Goal: Entertainment & Leisure: Browse casually

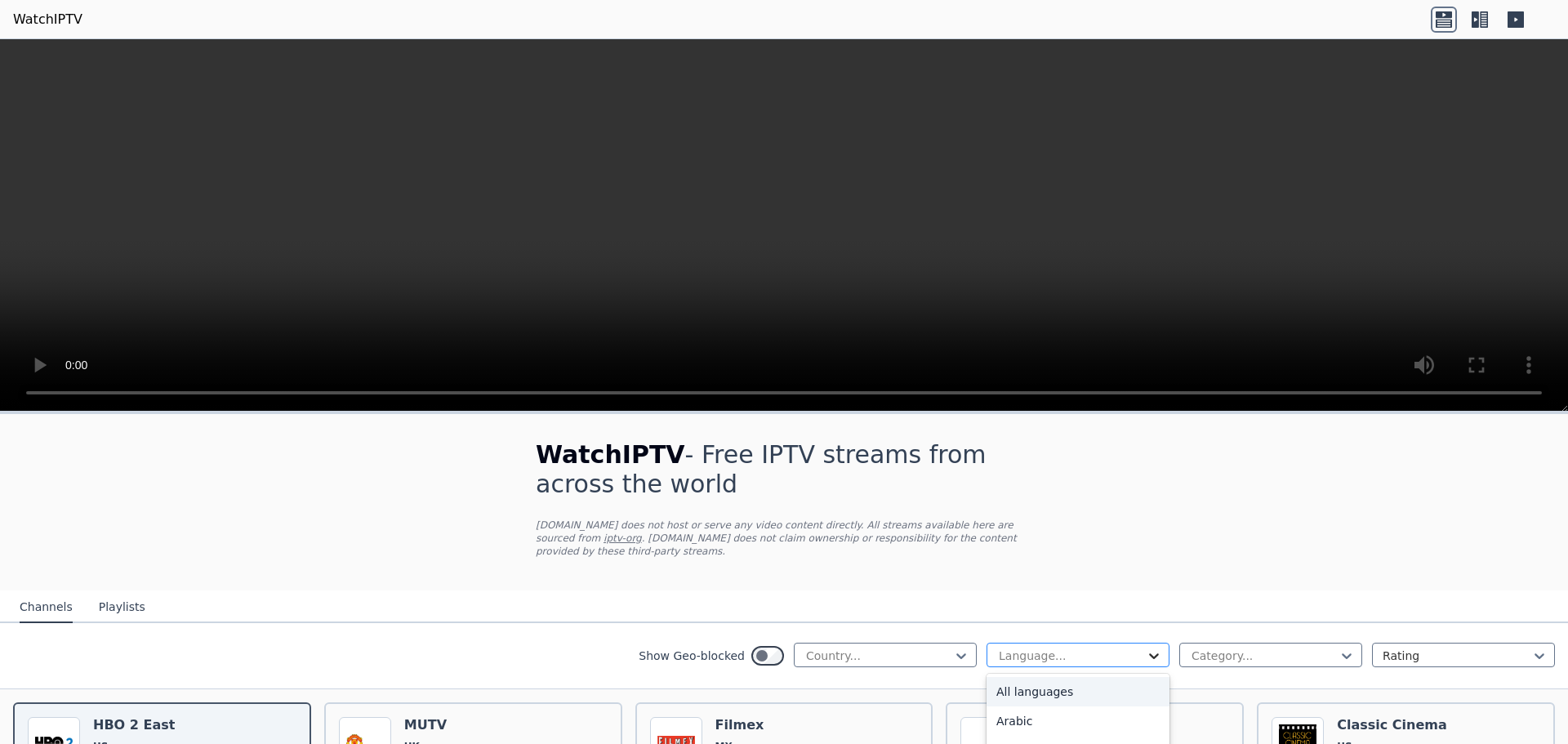
click at [1146, 648] on icon at bounding box center [1153, 655] width 16 height 16
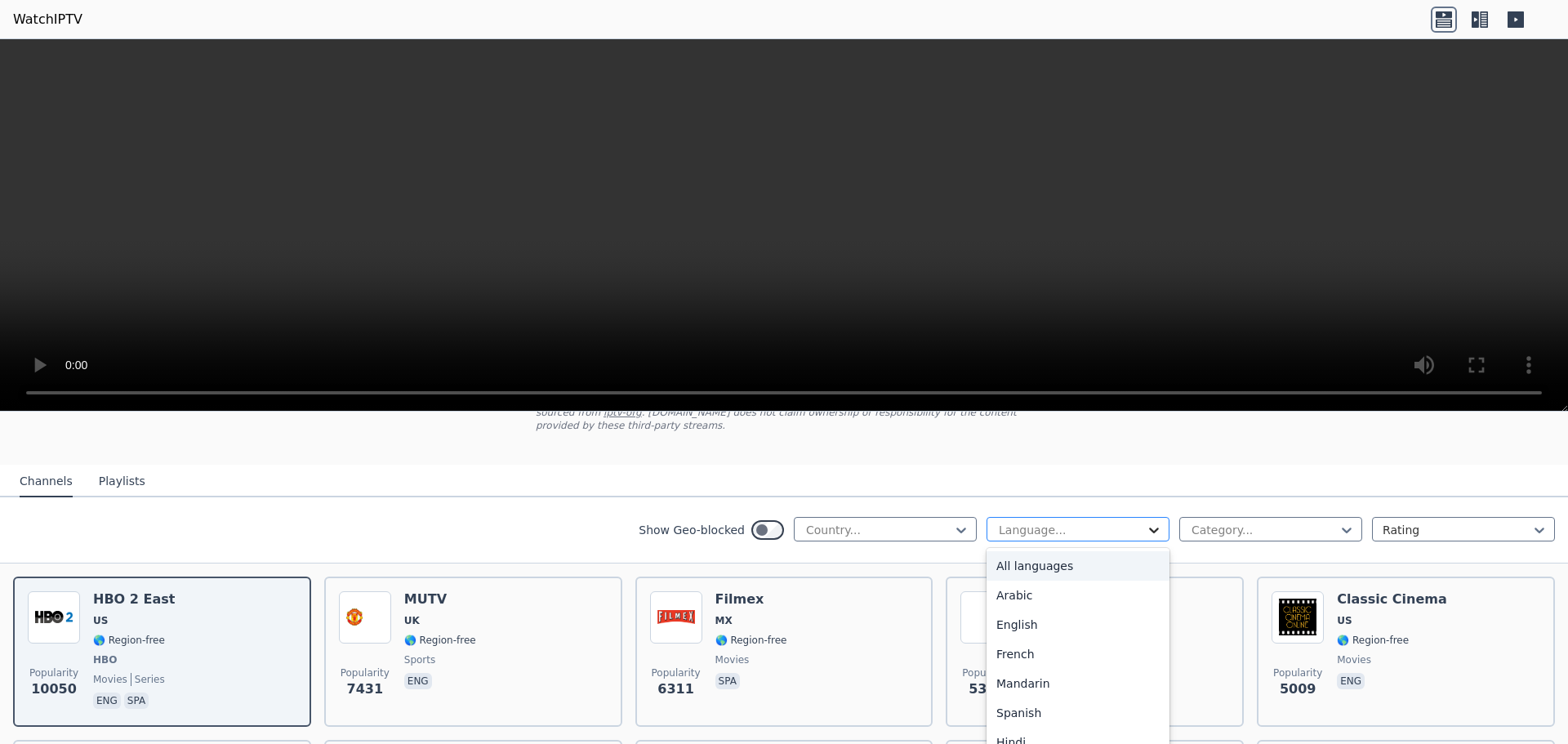
scroll to position [163, 0]
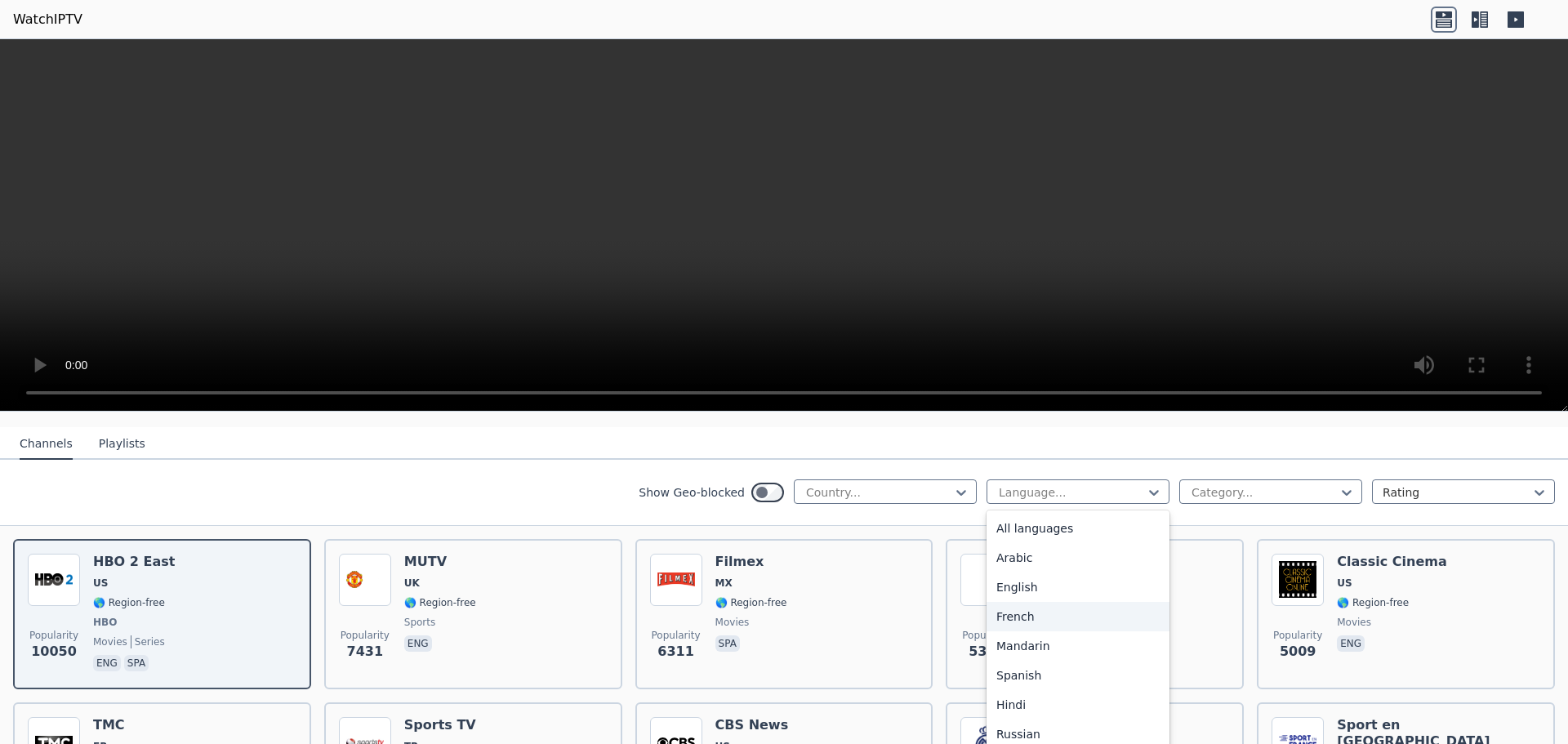
click at [1008, 602] on div "French" at bounding box center [1078, 616] width 183 height 30
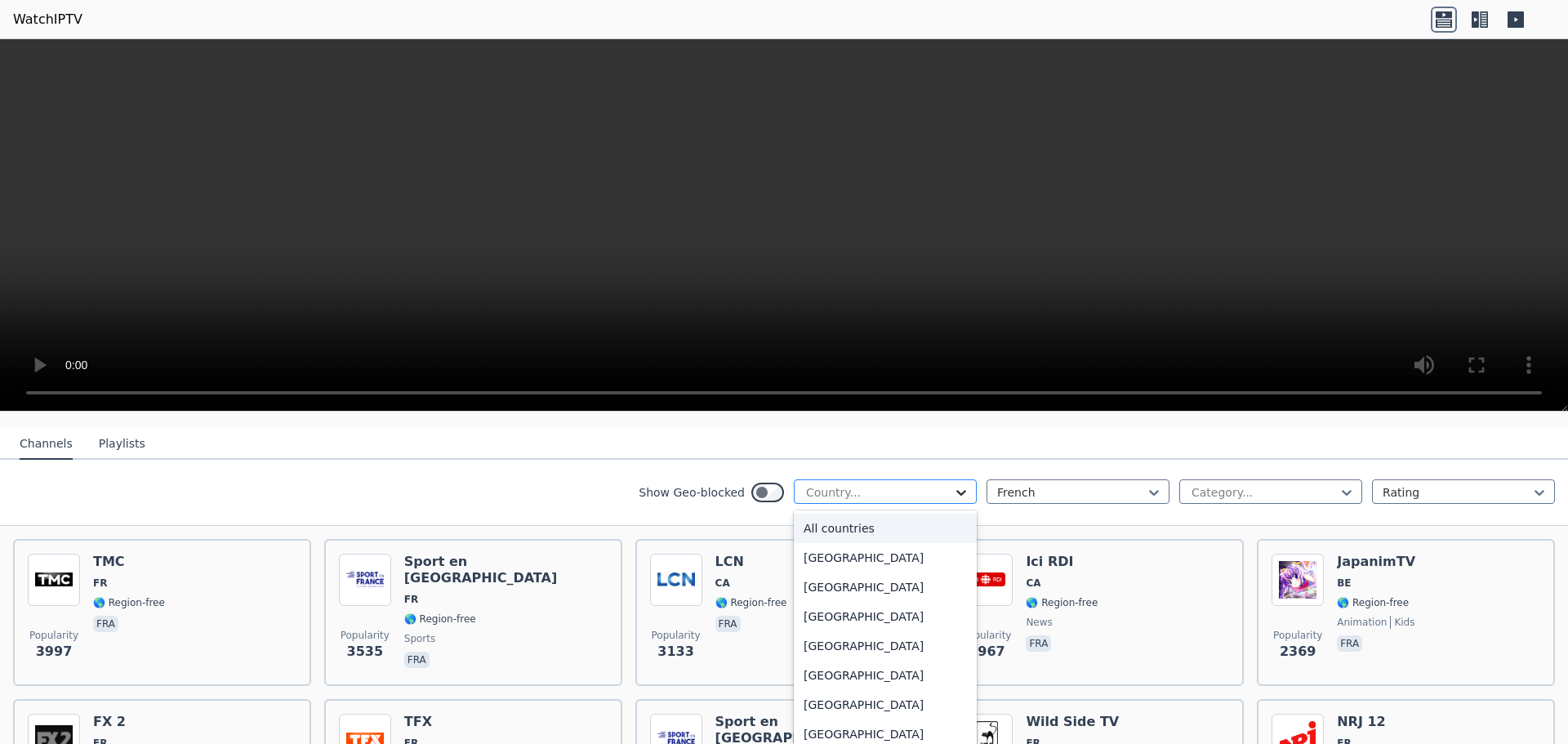
click at [954, 484] on icon at bounding box center [961, 492] width 16 height 16
click at [802, 563] on div "[GEOGRAPHIC_DATA]" at bounding box center [885, 561] width 183 height 30
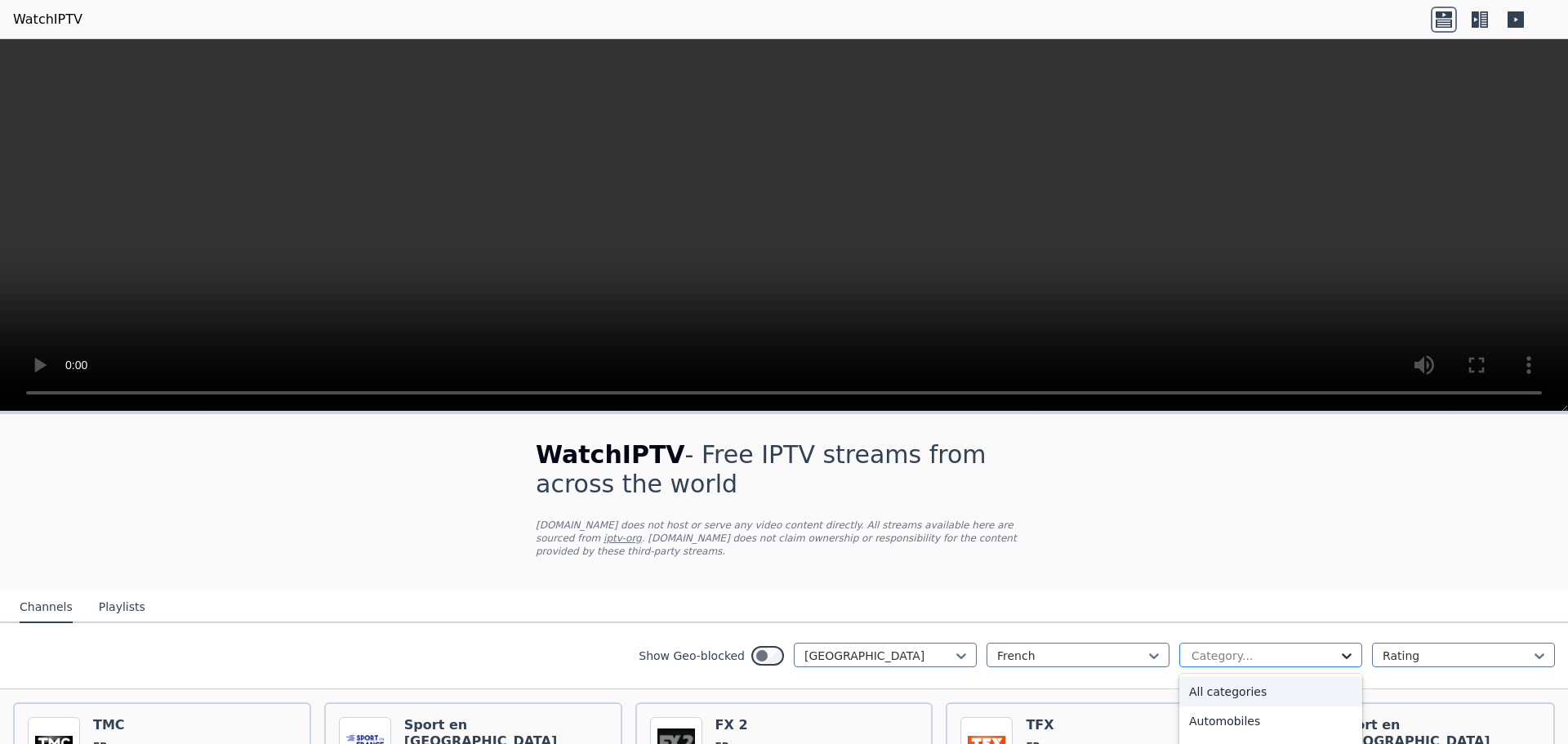
click at [1339, 648] on icon at bounding box center [1346, 655] width 16 height 16
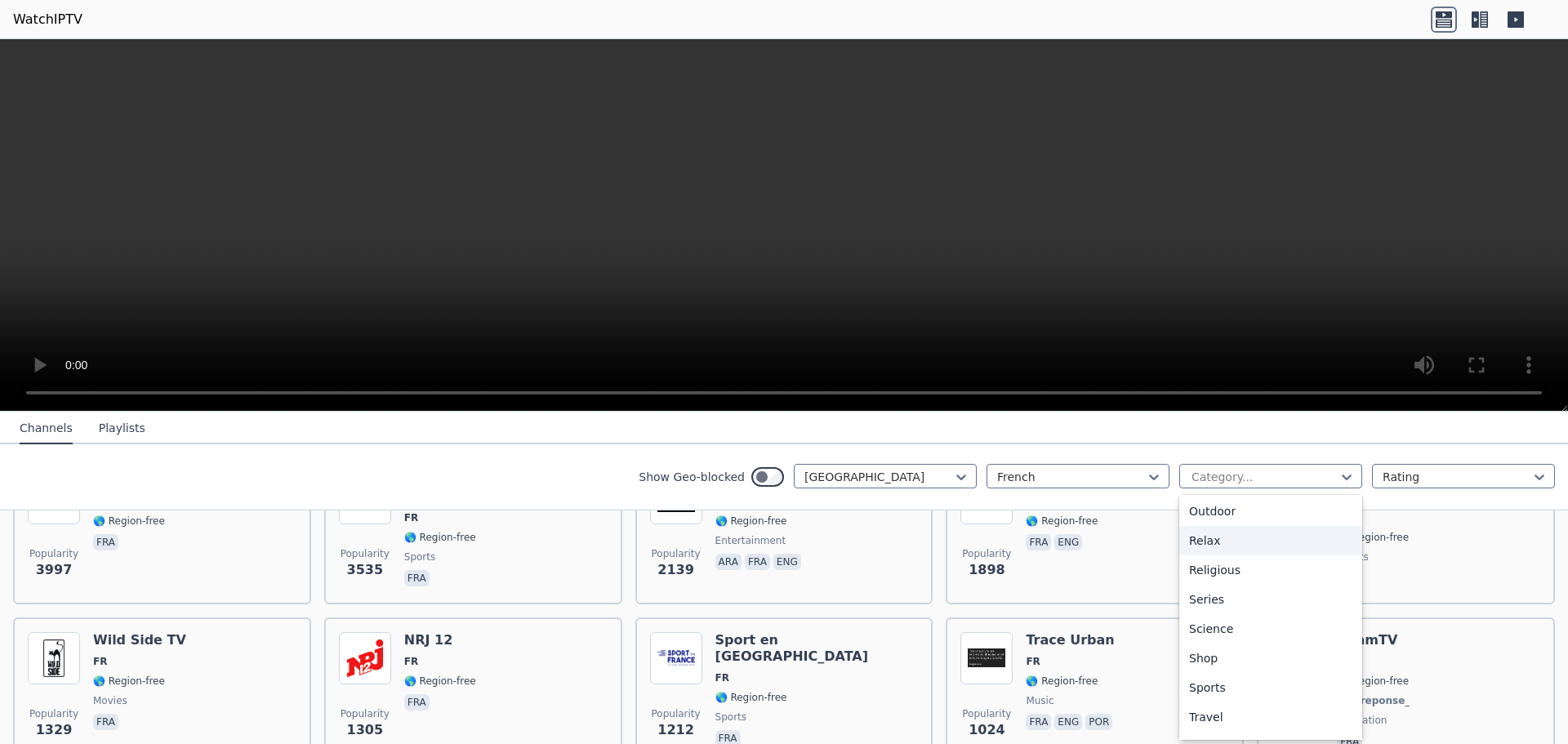
scroll to position [555, 0]
click at [1194, 572] on div "Series" at bounding box center [1270, 574] width 183 height 30
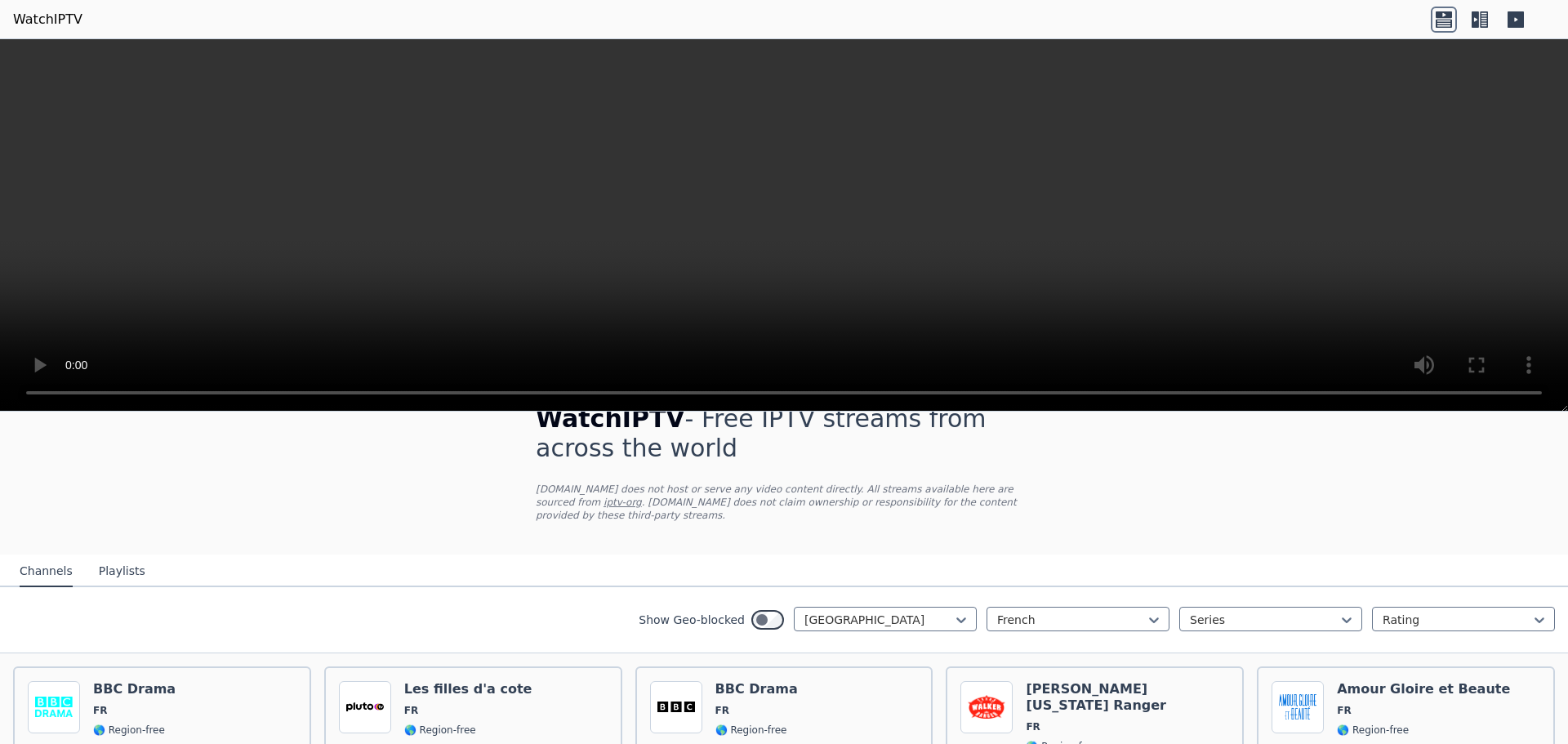
scroll to position [81, 0]
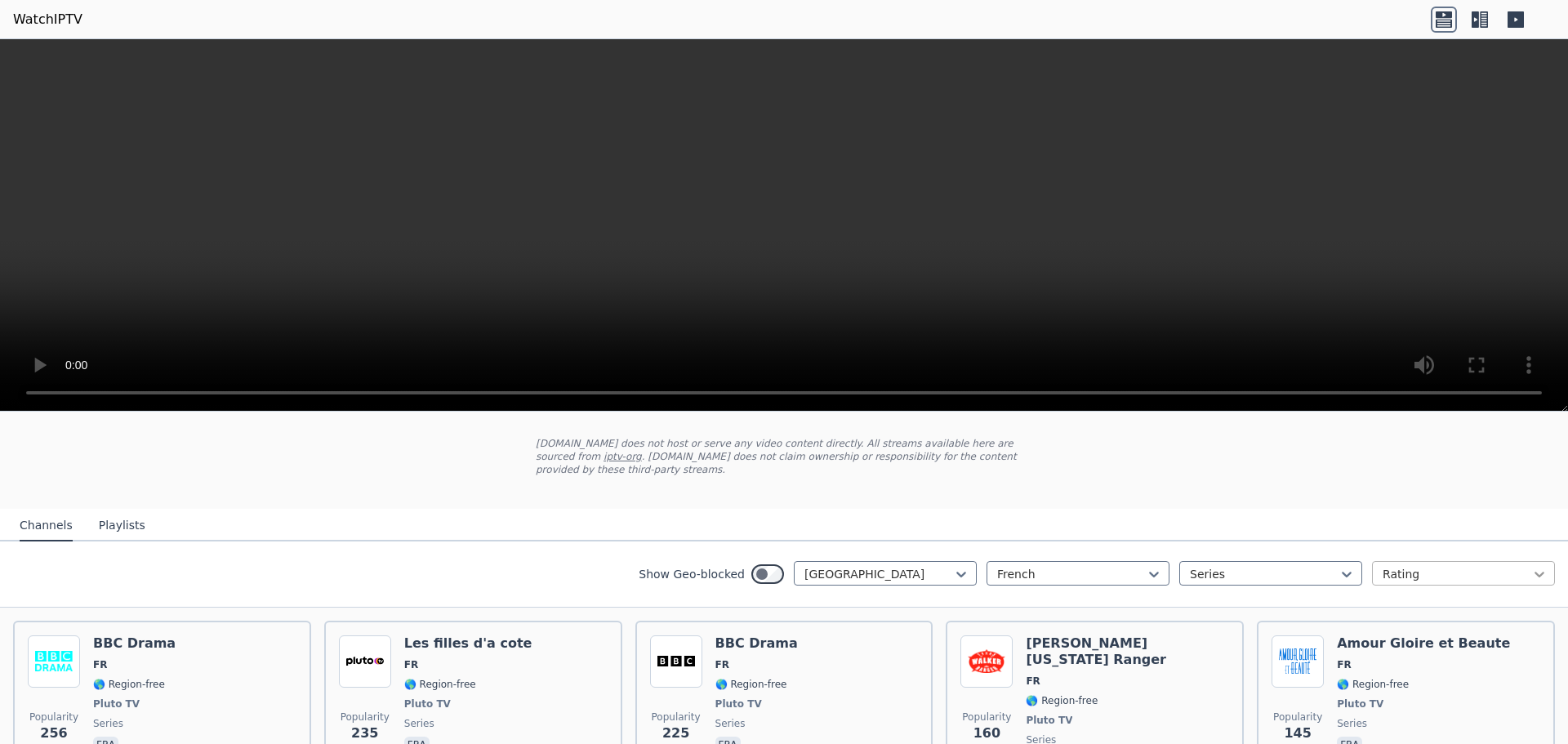
click at [1534, 565] on icon at bounding box center [1539, 573] width 16 height 16
click at [1385, 595] on div "Name" at bounding box center [1463, 609] width 183 height 30
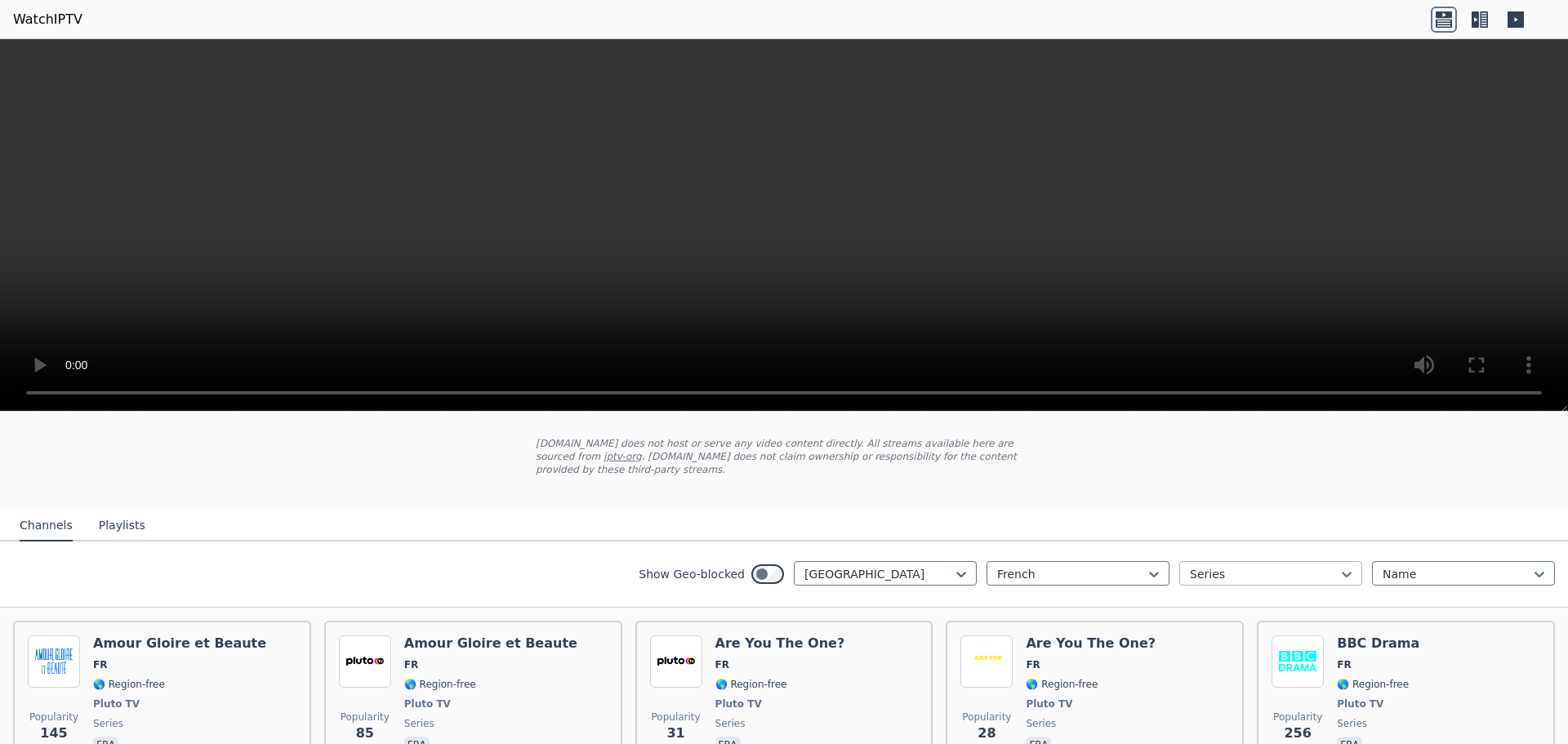
click at [1342, 561] on div "Series" at bounding box center [1270, 573] width 183 height 25
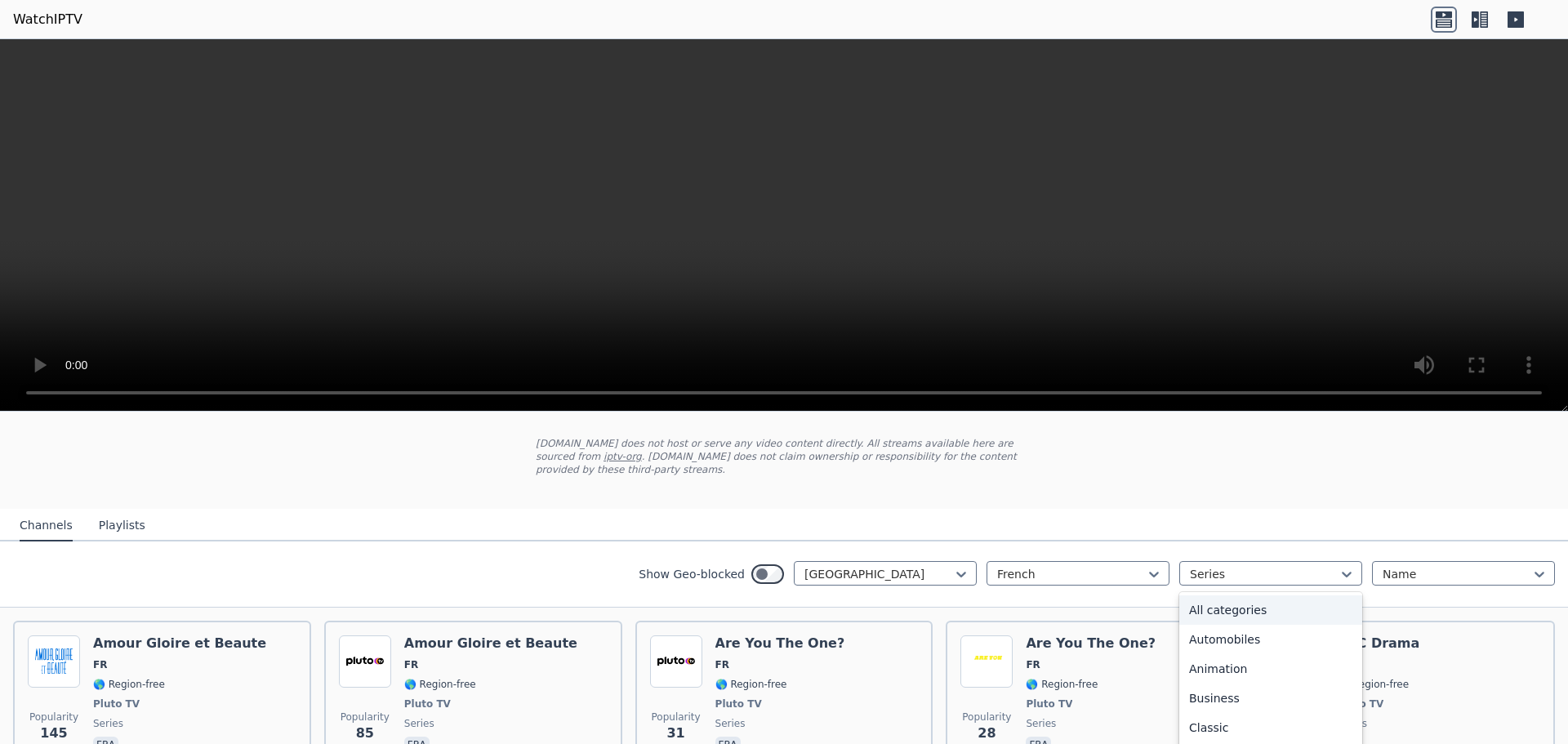
click at [1245, 597] on div "All categories" at bounding box center [1270, 609] width 183 height 30
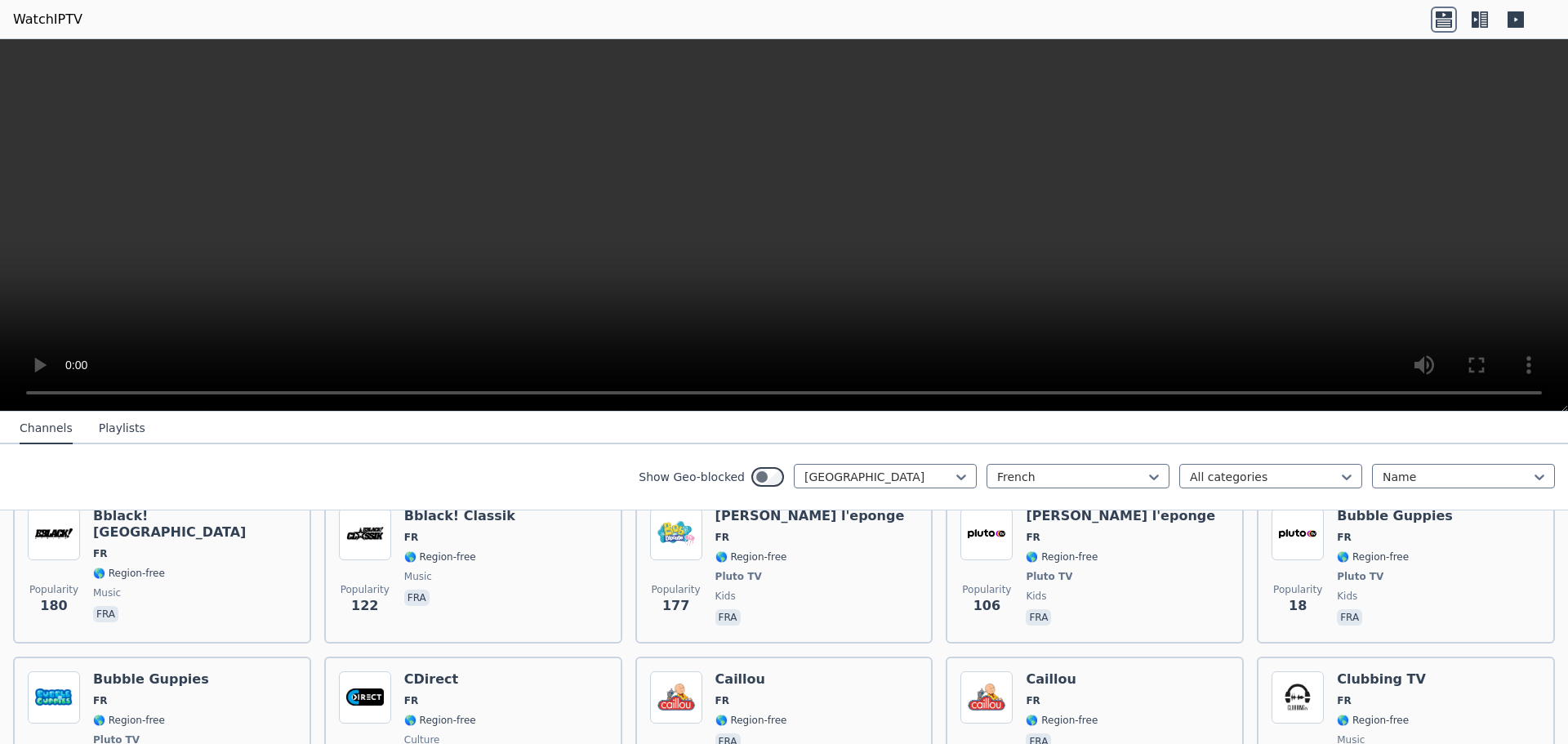
scroll to position [1224, 0]
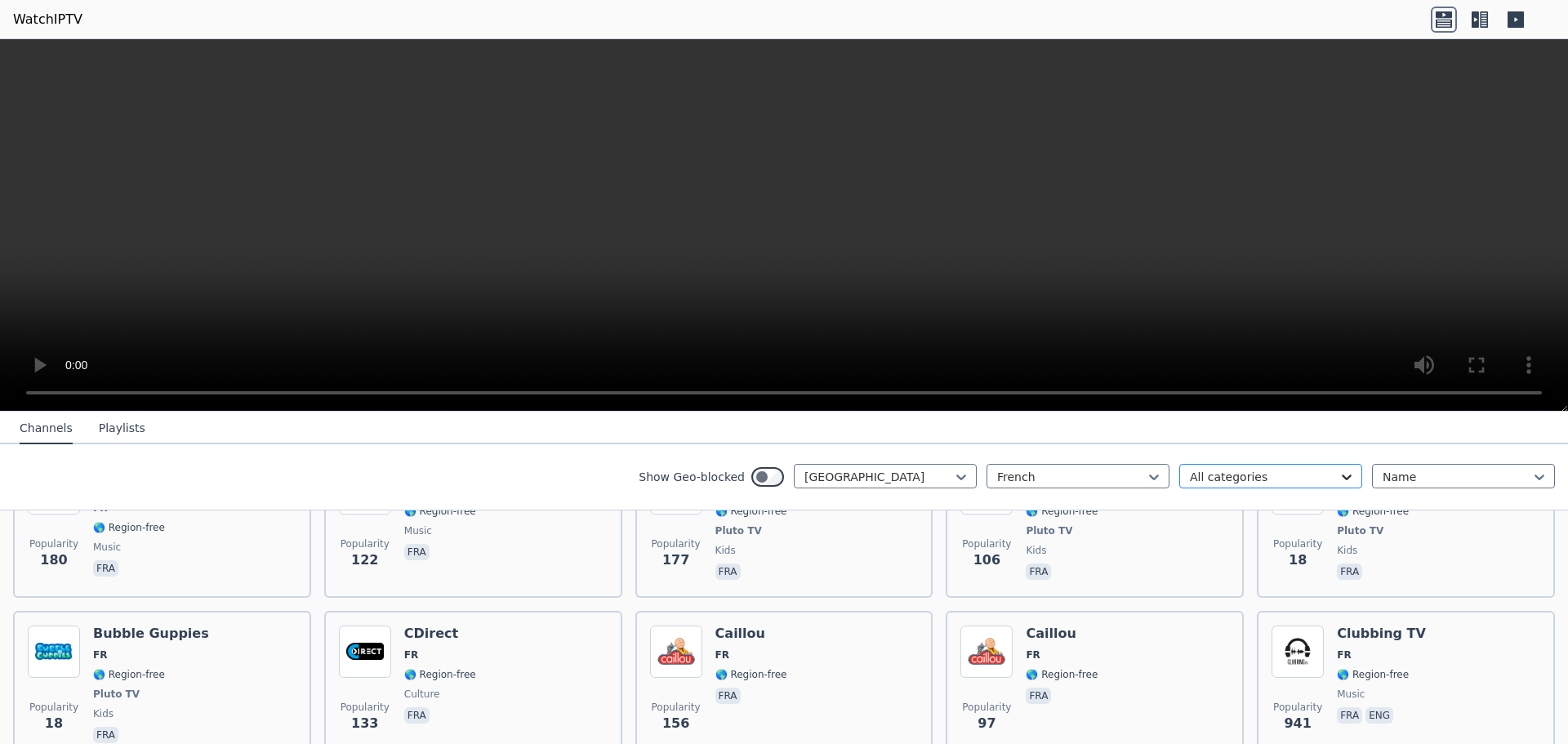
click at [1339, 475] on icon at bounding box center [1346, 477] width 16 height 16
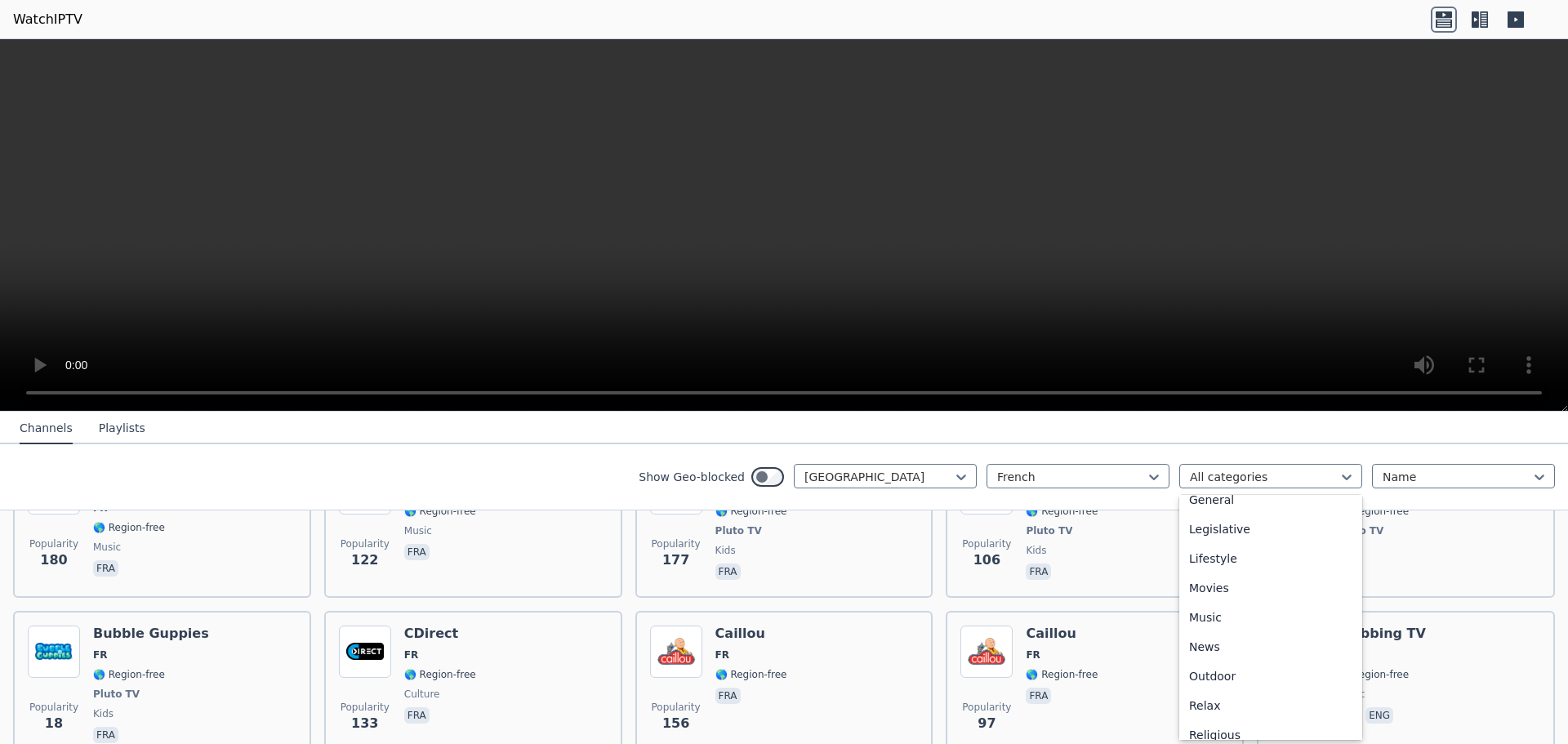
scroll to position [408, 0]
click at [1203, 718] on div "Series" at bounding box center [1270, 721] width 183 height 30
